Goal: Task Accomplishment & Management: Manage account settings

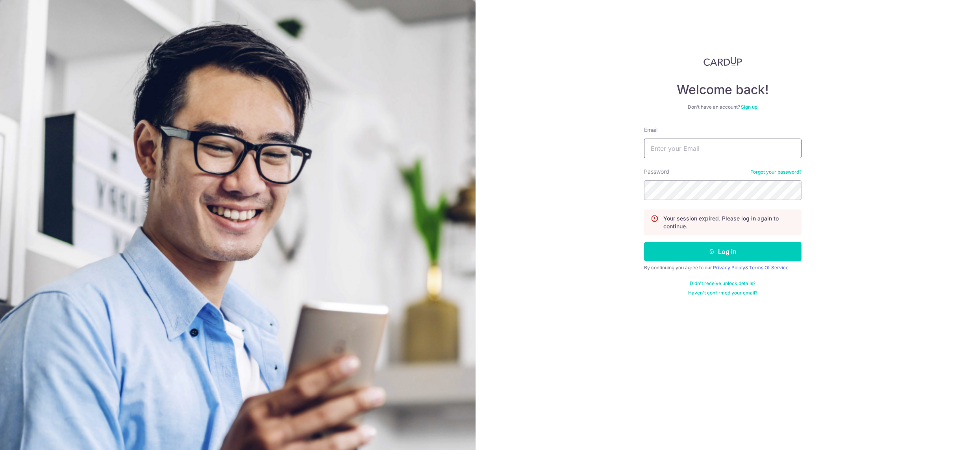
click at [697, 148] on input "Email" at bounding box center [722, 149] width 157 height 20
type input "[DEMOGRAPHIC_DATA][EMAIL_ADDRESS][DOMAIN_NAME]"
click at [735, 255] on button "Log in" at bounding box center [722, 252] width 157 height 20
